Goal: Information Seeking & Learning: Learn about a topic

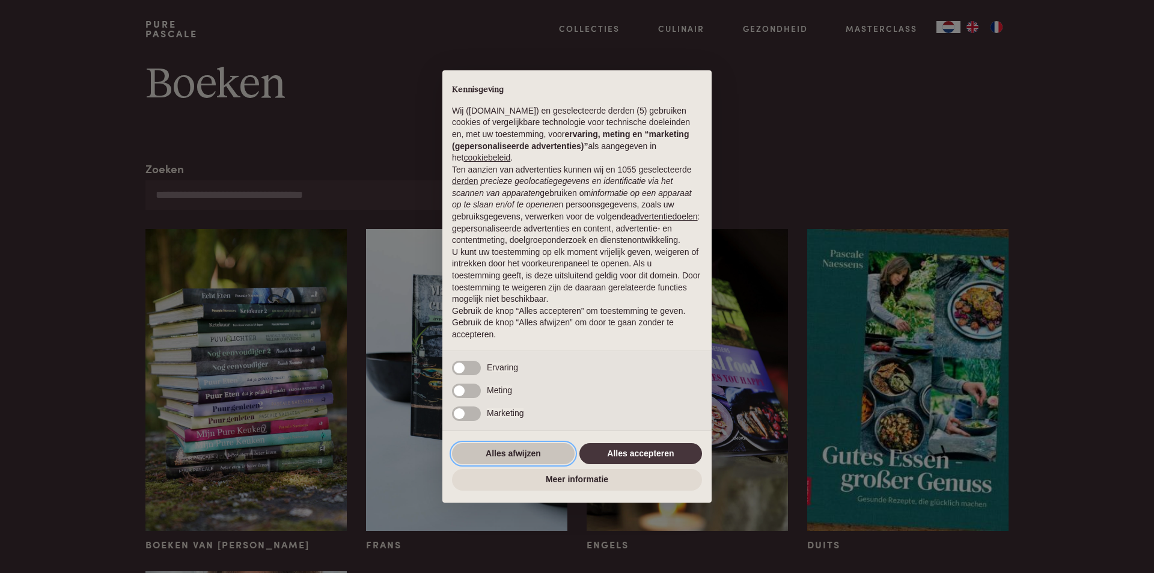
click at [550, 446] on button "Alles afwijzen" at bounding box center [513, 454] width 123 height 22
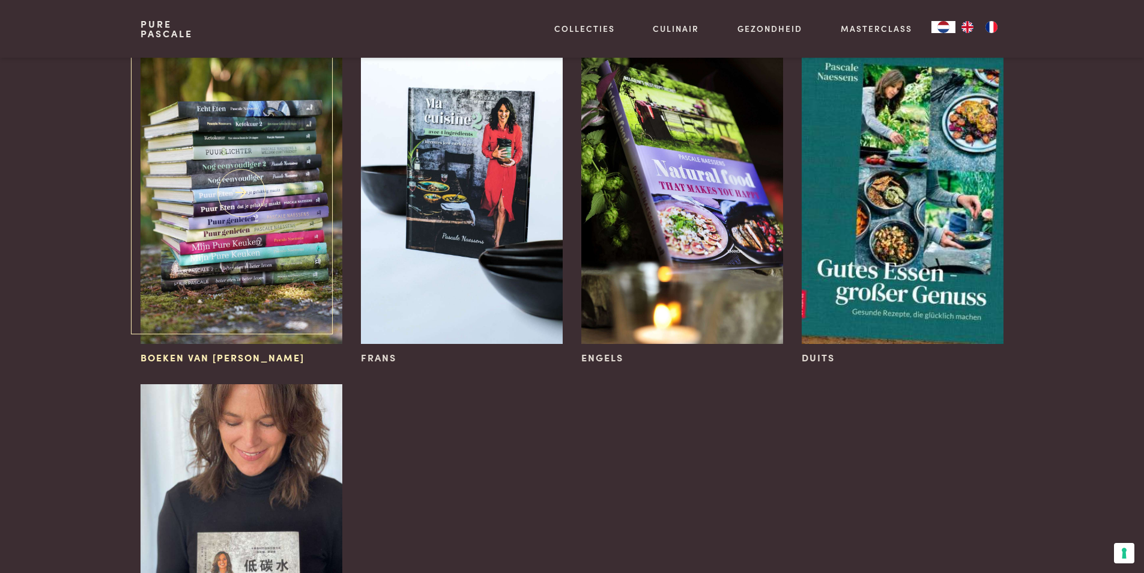
scroll to position [180, 0]
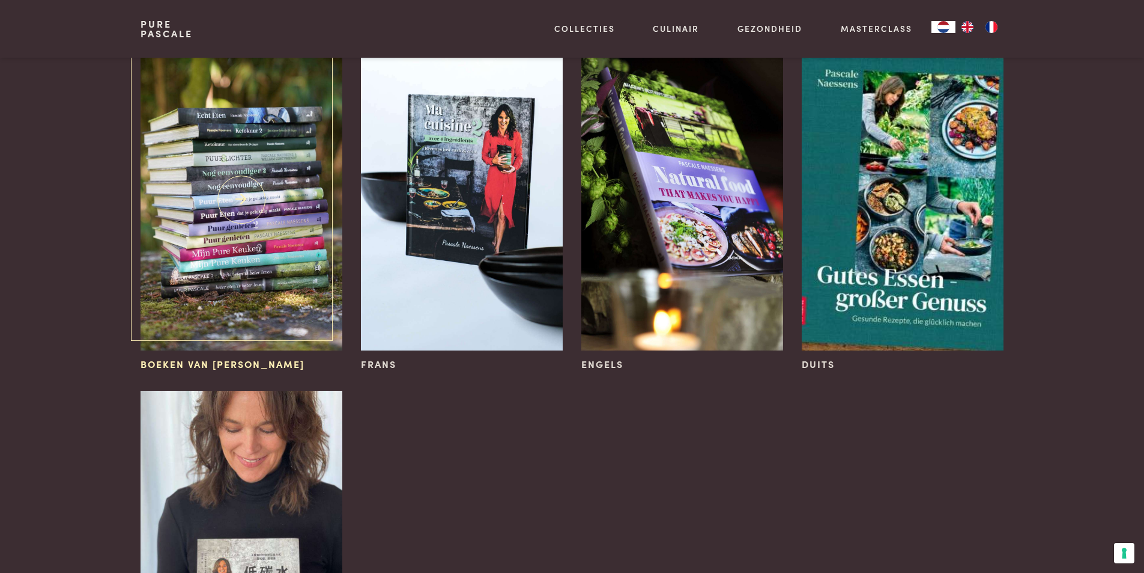
click at [278, 286] on img at bounding box center [241, 200] width 201 height 302
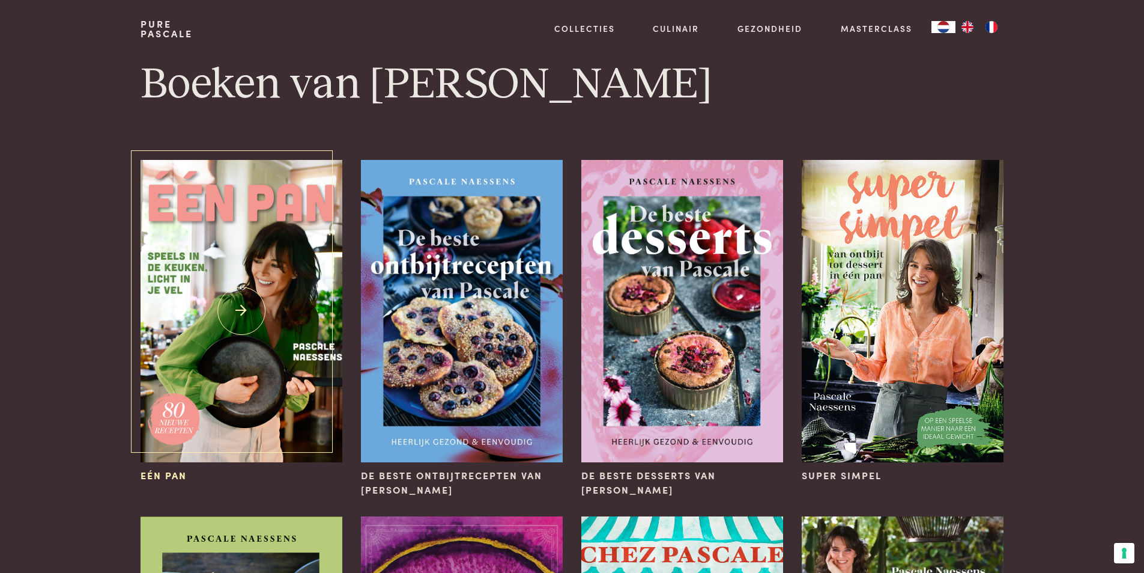
click at [228, 257] on img at bounding box center [241, 311] width 201 height 302
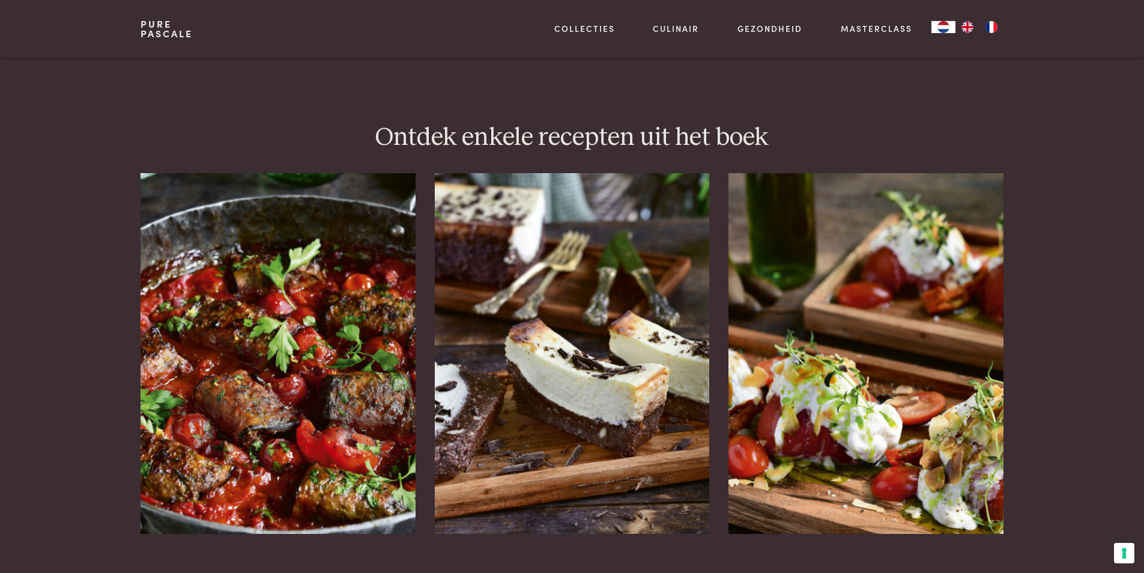
scroll to position [1442, 0]
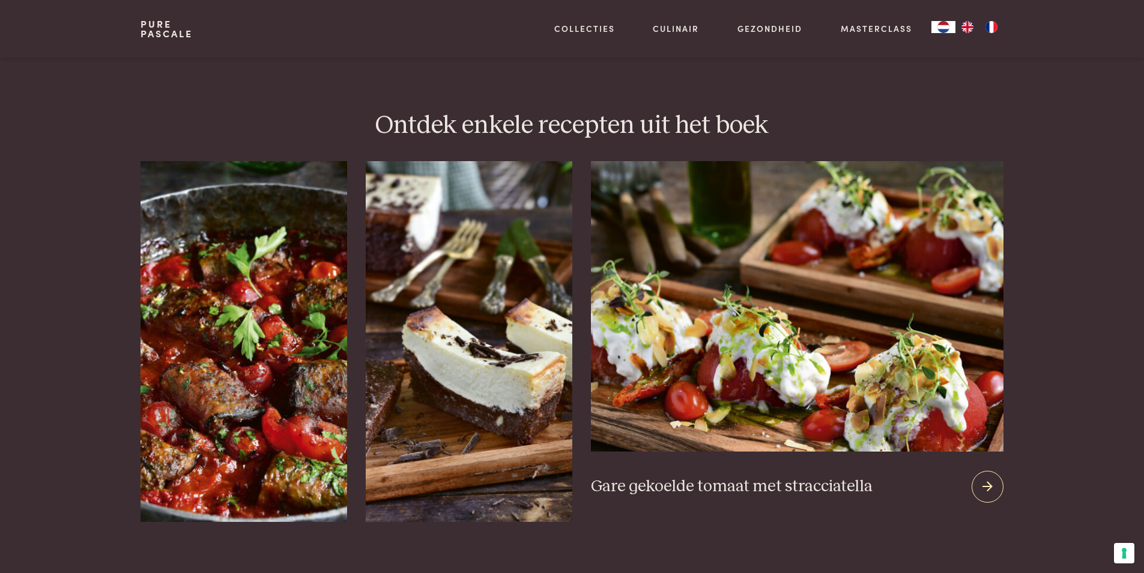
click at [988, 478] on icon at bounding box center [988, 486] width 10 height 17
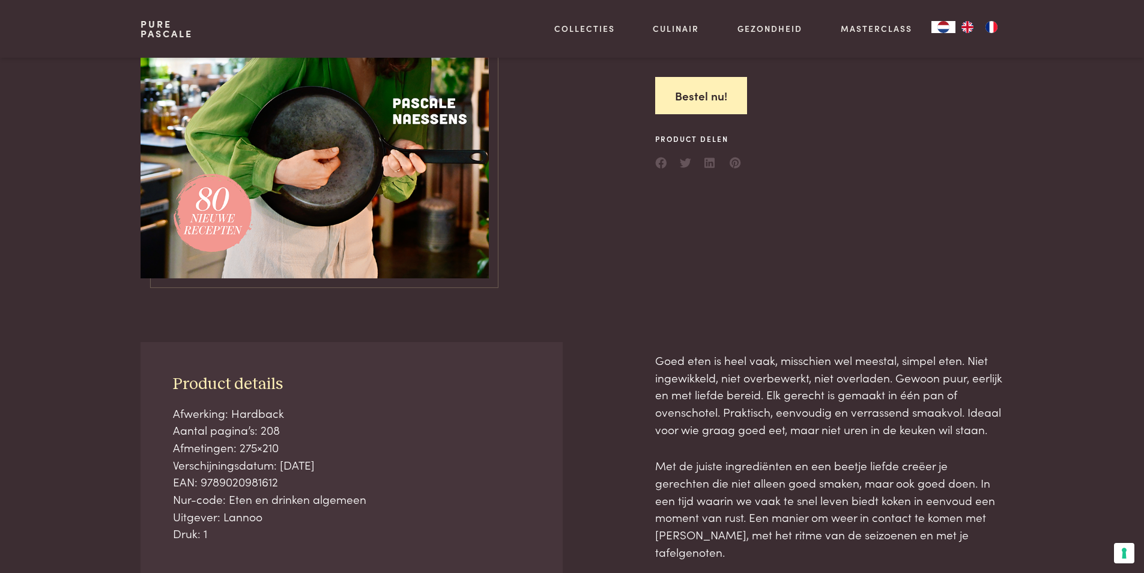
scroll to position [0, 0]
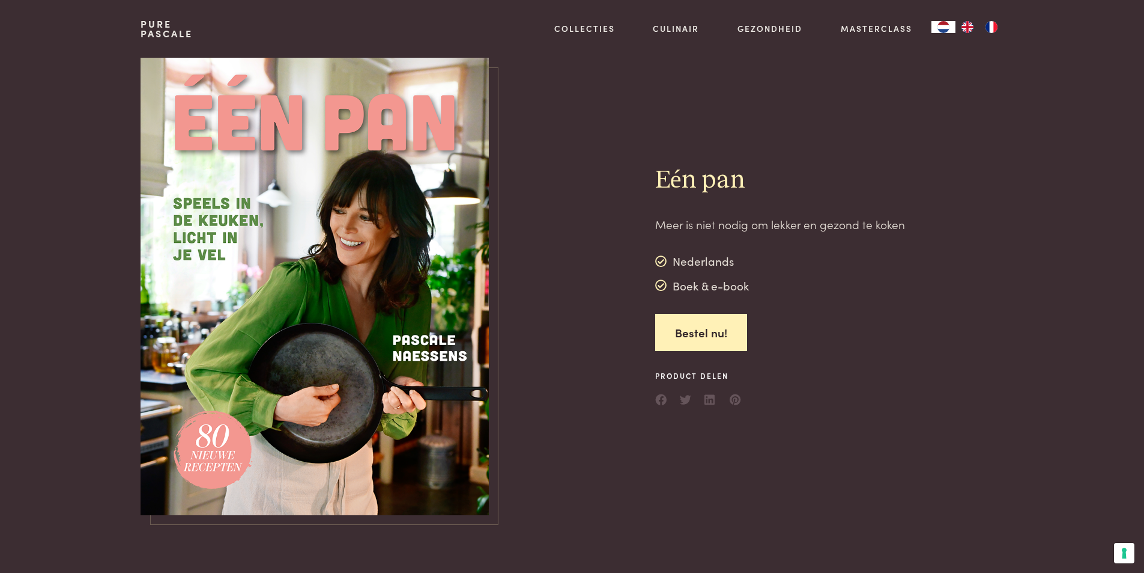
click at [157, 30] on link "Pure Pascale" at bounding box center [167, 28] width 52 height 19
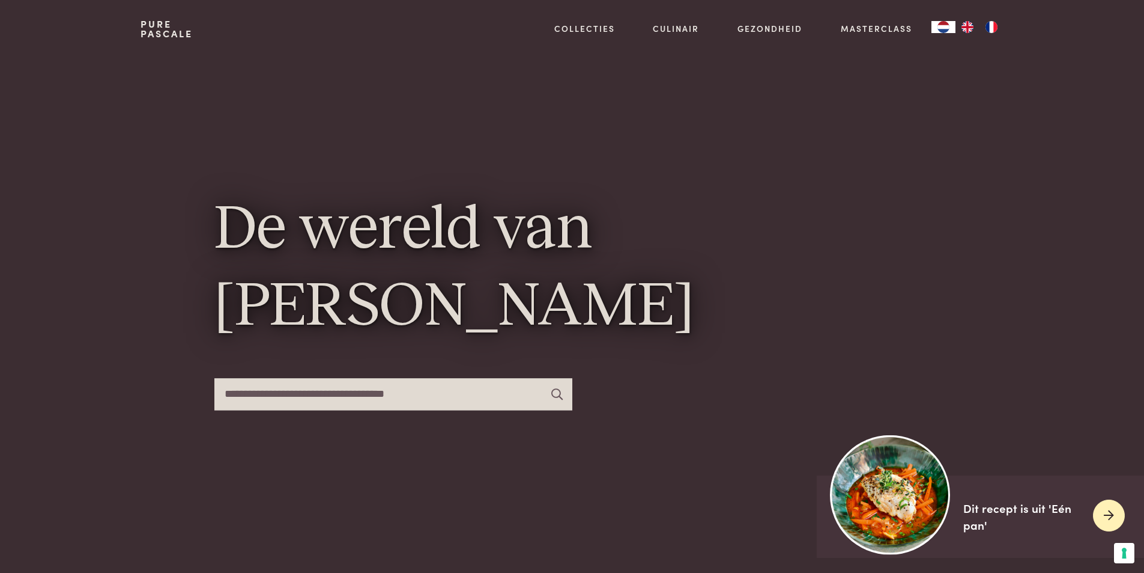
click at [896, 491] on img at bounding box center [891, 494] width 120 height 120
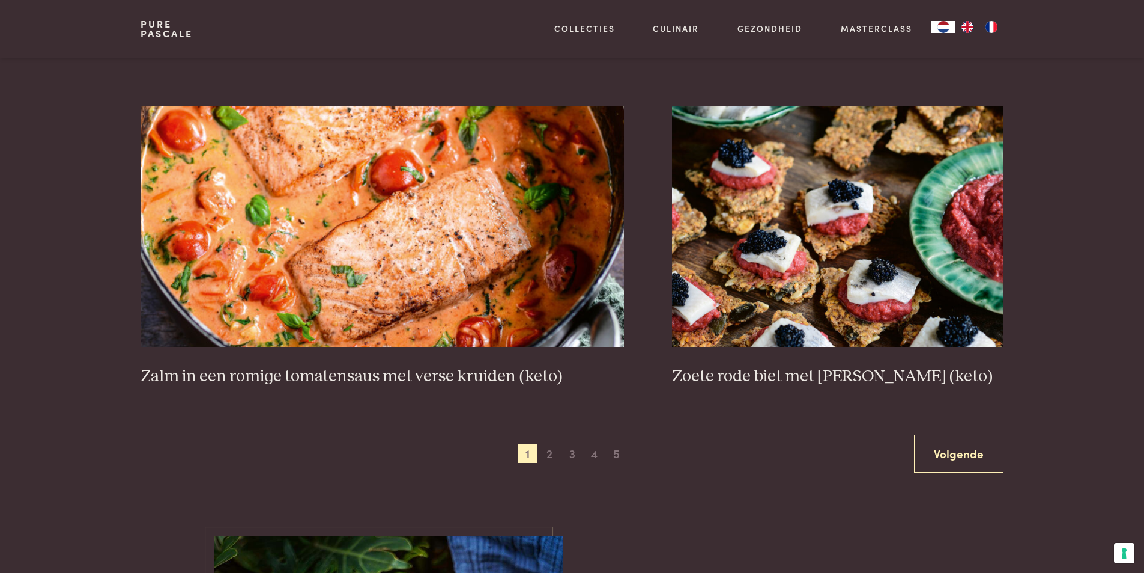
scroll to position [2343, 0]
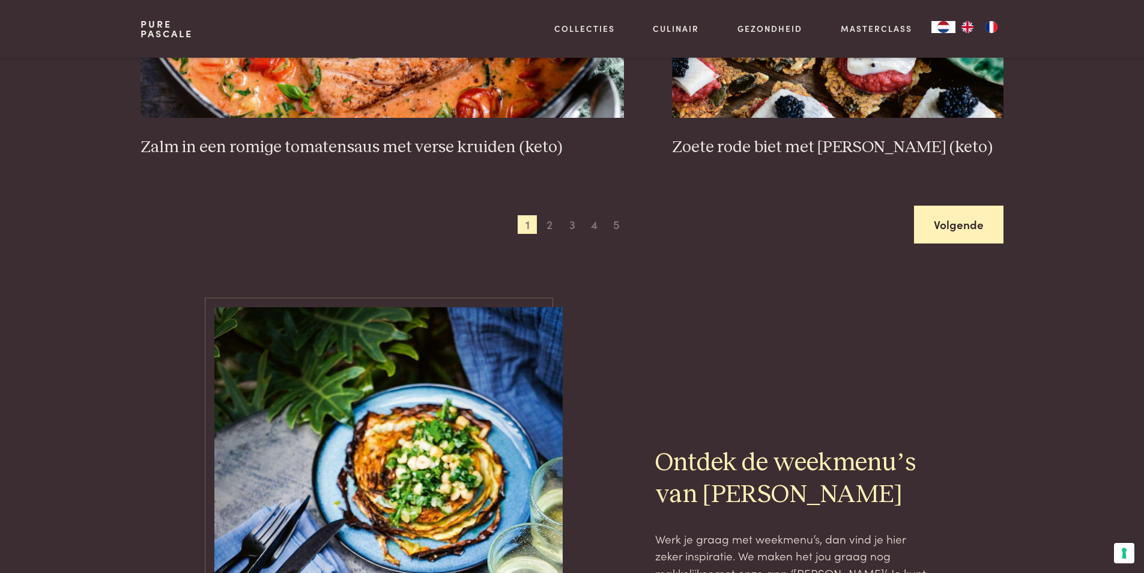
click at [953, 211] on link "Volgende" at bounding box center [959, 224] width 90 height 38
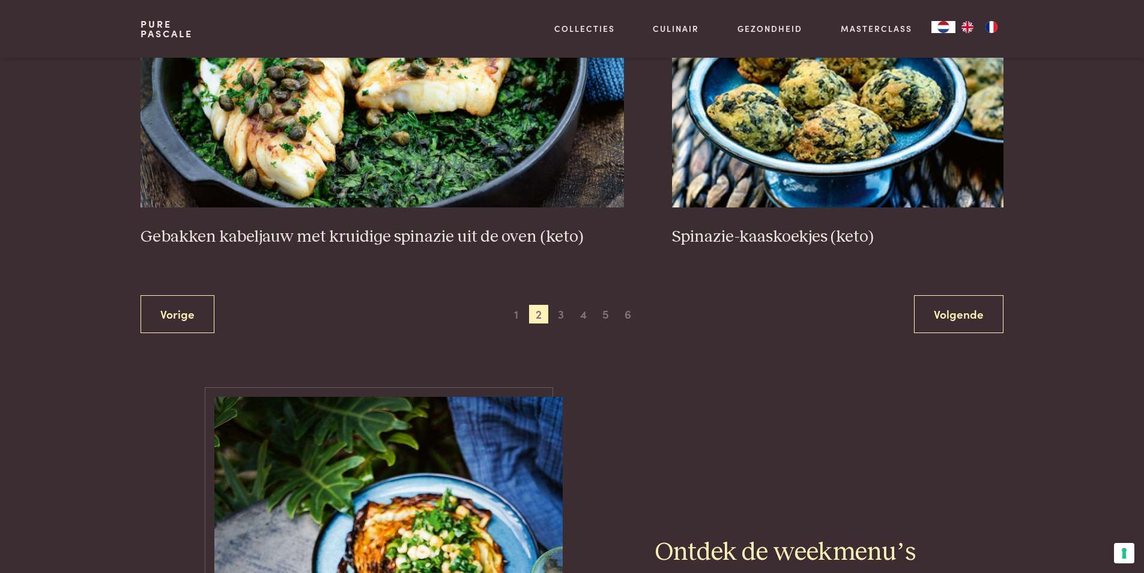
scroll to position [2258, 0]
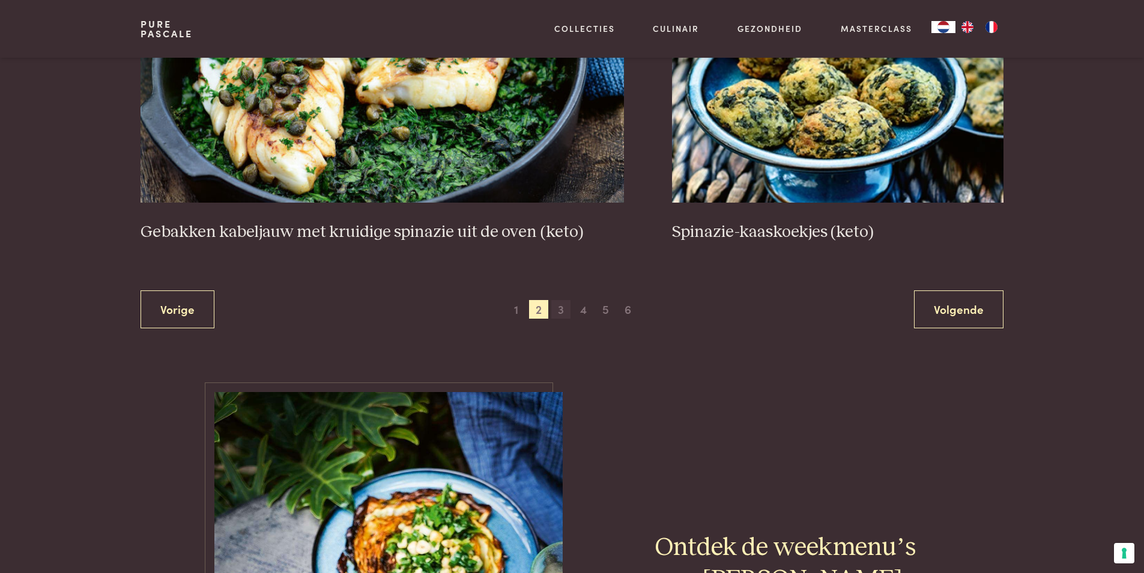
click at [565, 314] on span "3" at bounding box center [561, 309] width 19 height 19
